Goal: Task Accomplishment & Management: Use online tool/utility

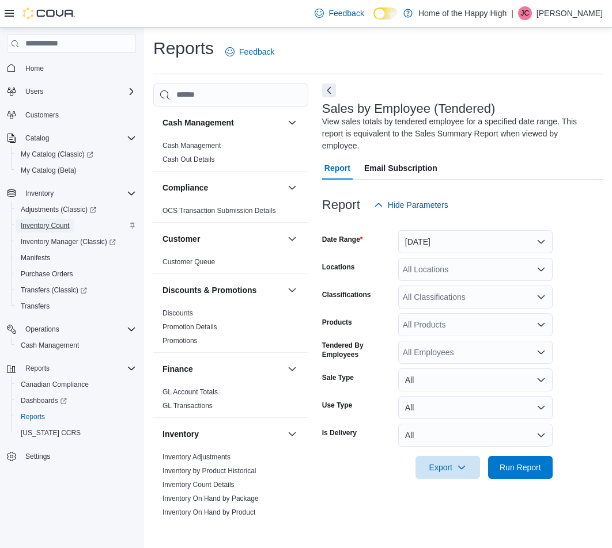
click at [48, 227] on span "Inventory Count" at bounding box center [45, 225] width 49 height 9
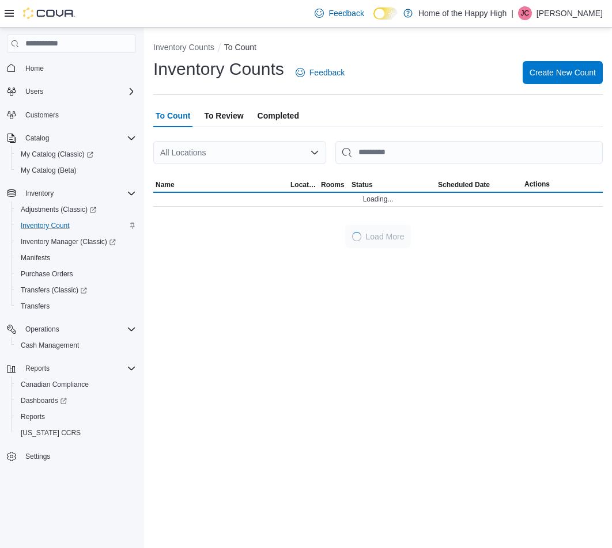
click at [255, 147] on div "All Locations" at bounding box center [239, 152] width 173 height 23
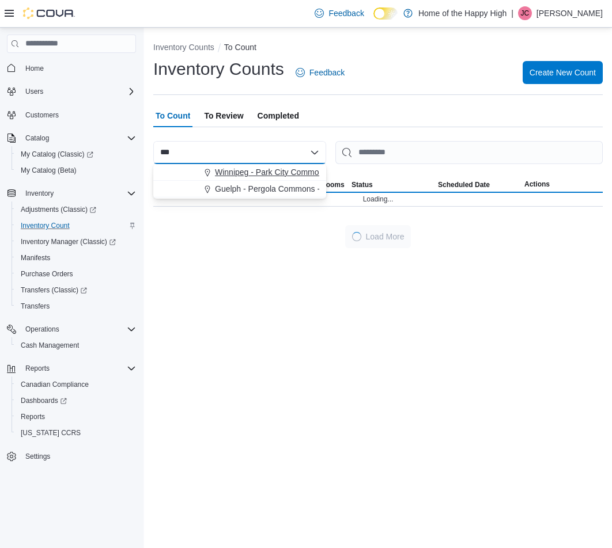
type input "***"
click at [283, 173] on span "Winnipeg - Park City Commons - Fire & Flower" at bounding box center [299, 172] width 168 height 12
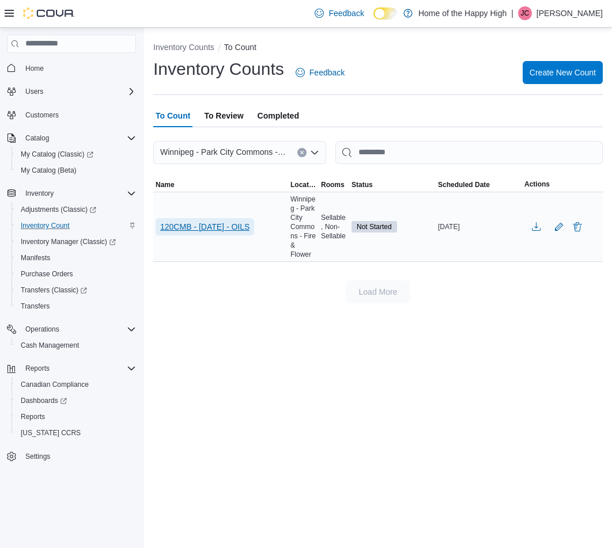
click at [249, 228] on span "120CMB - Sept 12 2025 - OILS" at bounding box center [204, 227] width 89 height 12
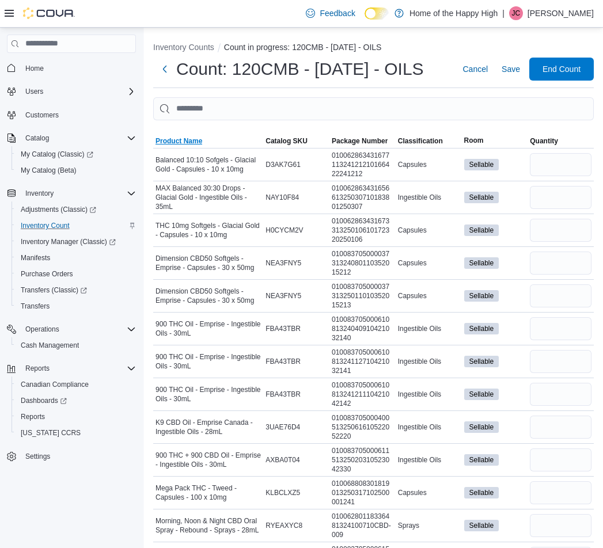
click at [172, 146] on span "Product Name" at bounding box center [179, 141] width 47 height 9
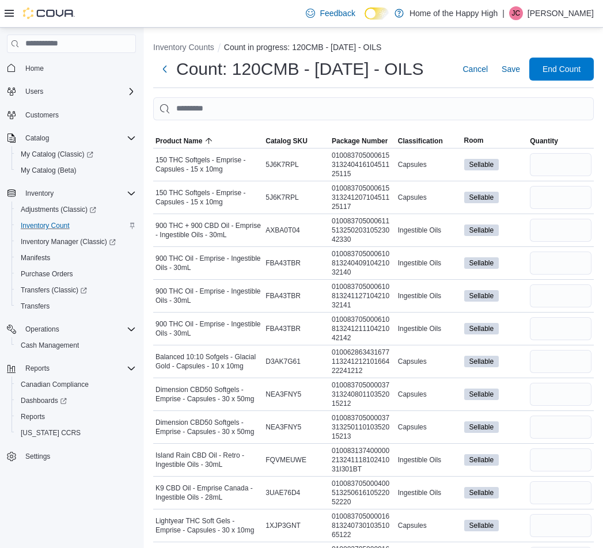
click at [523, 16] on div "JC" at bounding box center [516, 13] width 14 height 14
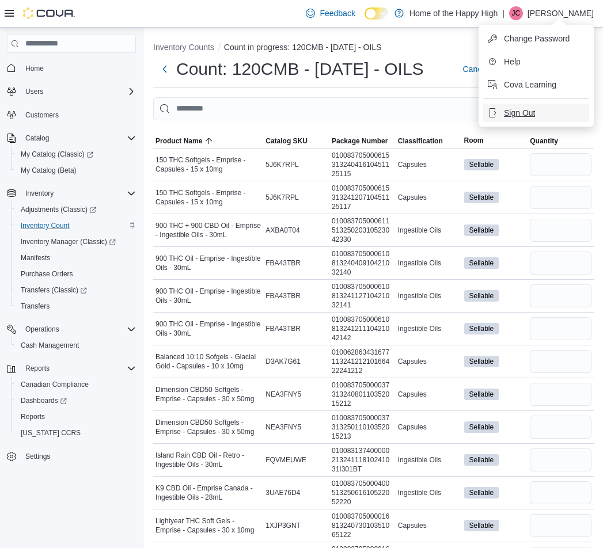
click at [532, 105] on button "Sign Out" at bounding box center [536, 113] width 106 height 18
